Goal: Task Accomplishment & Management: Use online tool/utility

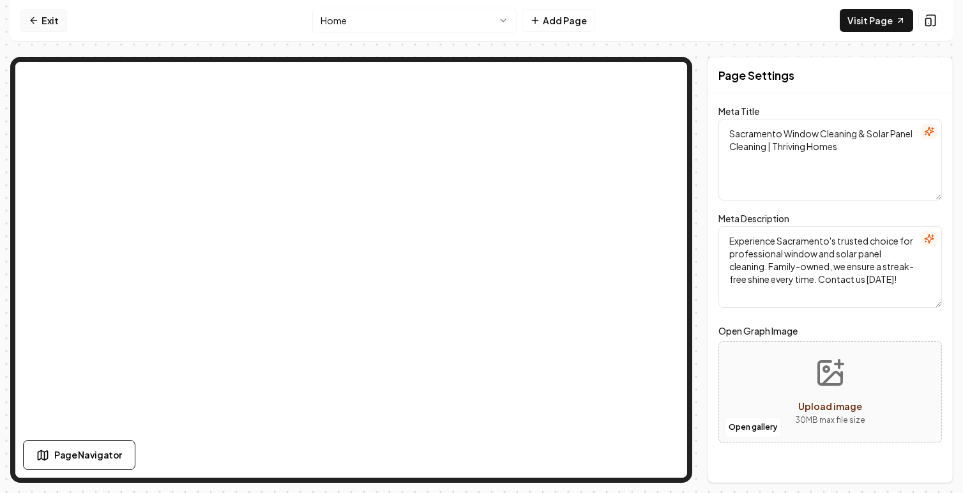
click at [43, 24] on link "Exit" at bounding box center [43, 20] width 47 height 23
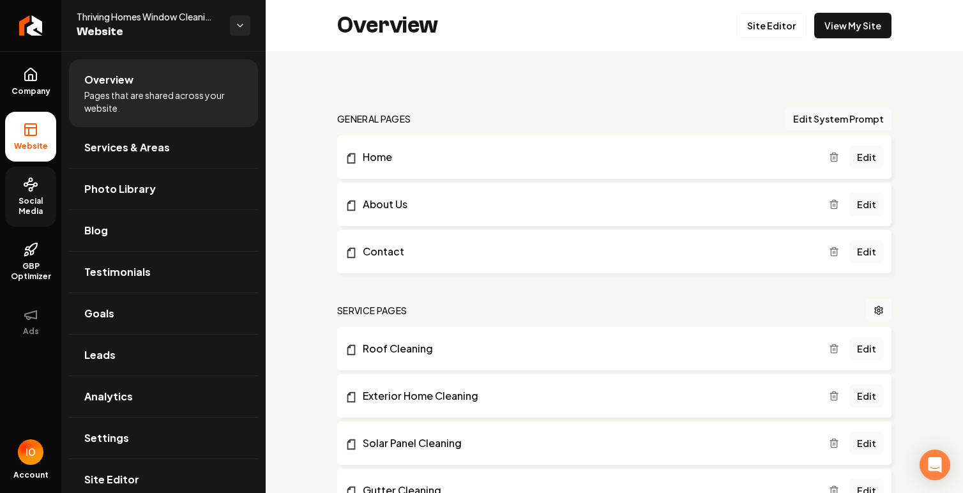
click at [25, 203] on span "Social Media" at bounding box center [30, 206] width 51 height 20
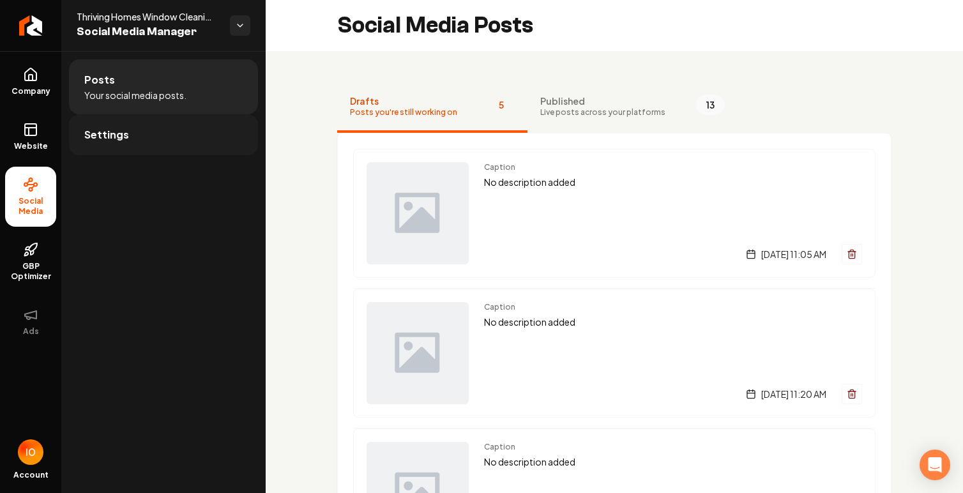
click at [136, 139] on link "Settings" at bounding box center [163, 134] width 189 height 41
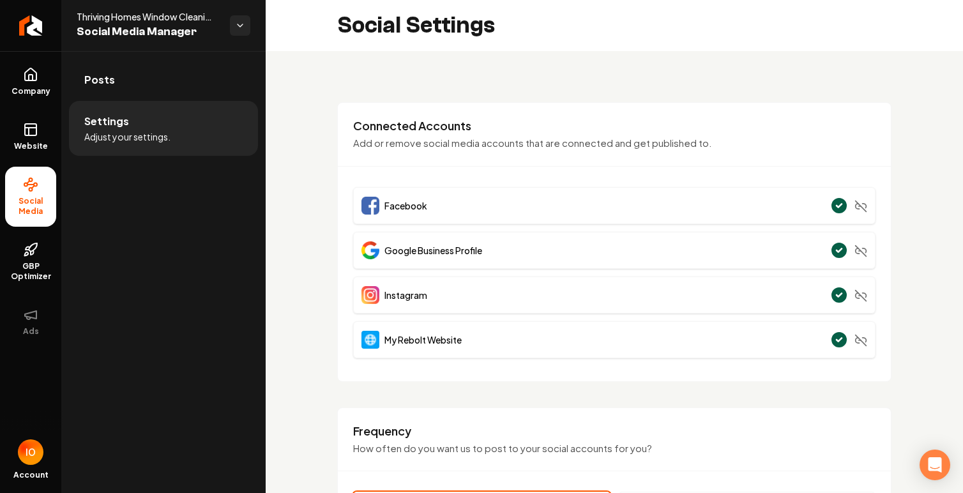
click at [446, 254] on span "Google Business Profile" at bounding box center [433, 250] width 98 height 13
click at [29, 79] on icon at bounding box center [31, 78] width 4 height 6
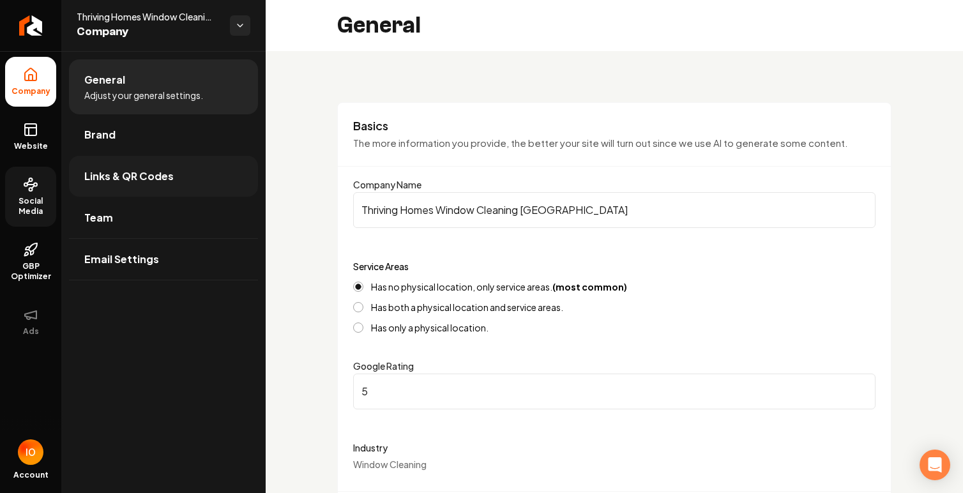
click at [156, 170] on span "Links & QR Codes" at bounding box center [128, 176] width 89 height 15
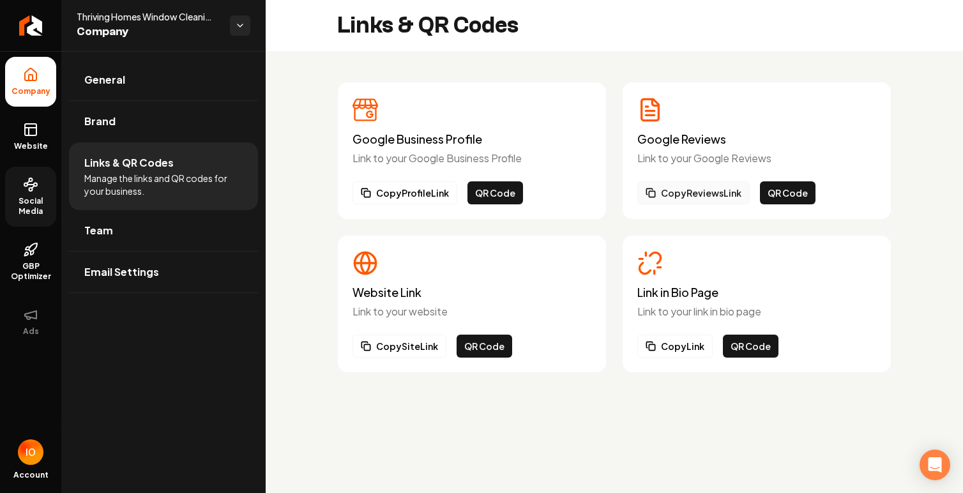
click at [718, 198] on button "Copy Reviews Link" at bounding box center [693, 192] width 112 height 23
